Goal: Find specific page/section: Find specific page/section

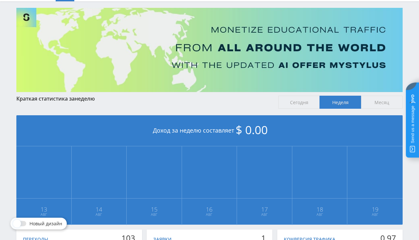
scroll to position [34, 0]
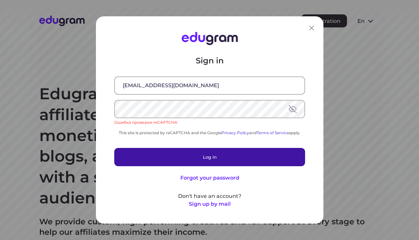
click at [159, 154] on button "Log in" at bounding box center [209, 157] width 191 height 18
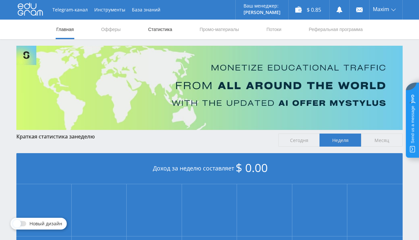
click at [157, 31] on link "Статистика" at bounding box center [160, 30] width 26 height 20
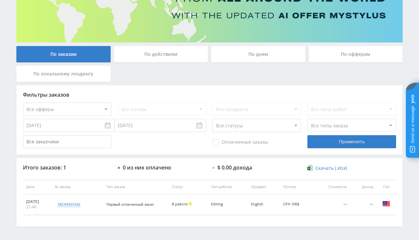
scroll to position [110, 0]
